Goal: Task Accomplishment & Management: Book appointment/travel/reservation

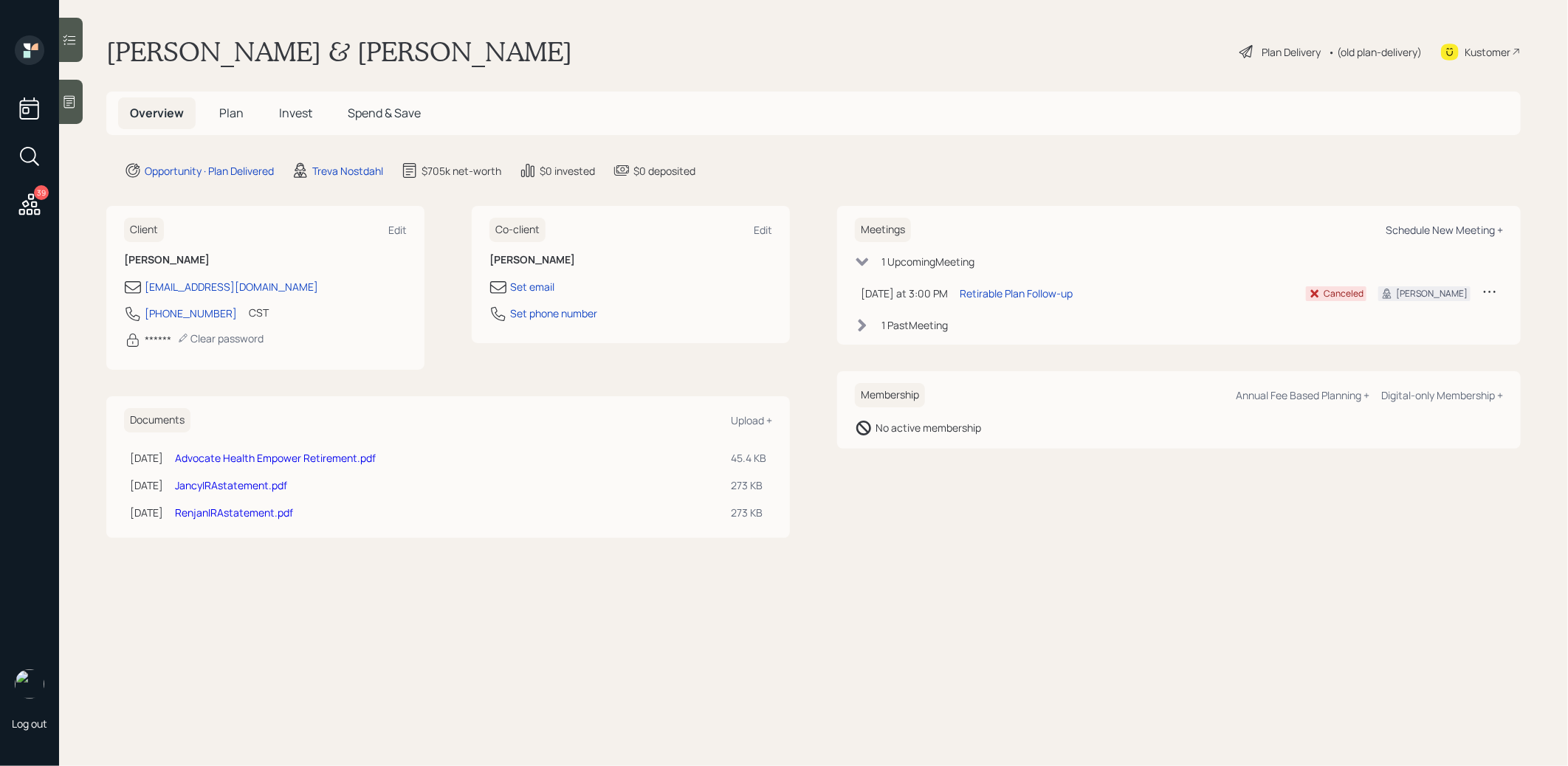
click at [1421, 229] on div "Schedule New Meeting +" at bounding box center [1445, 230] width 117 height 14
select select "8b79112e-3cfb-44f9-89e7-15267fe946c1"
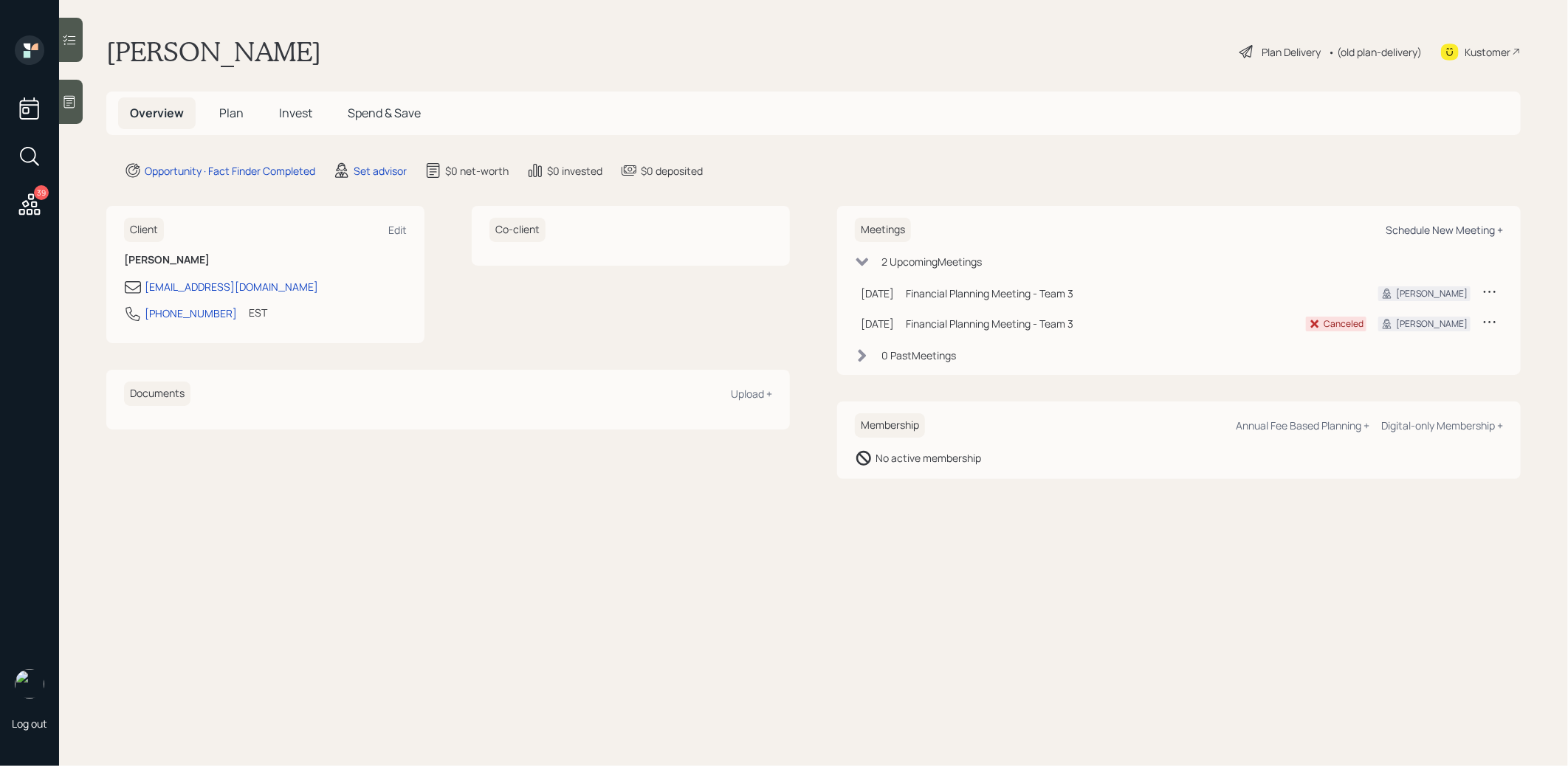
click at [1426, 227] on div "Schedule New Meeting +" at bounding box center [1445, 230] width 117 height 14
select select "round-[PERSON_NAME]"
